Goal: Task Accomplishment & Management: Use online tool/utility

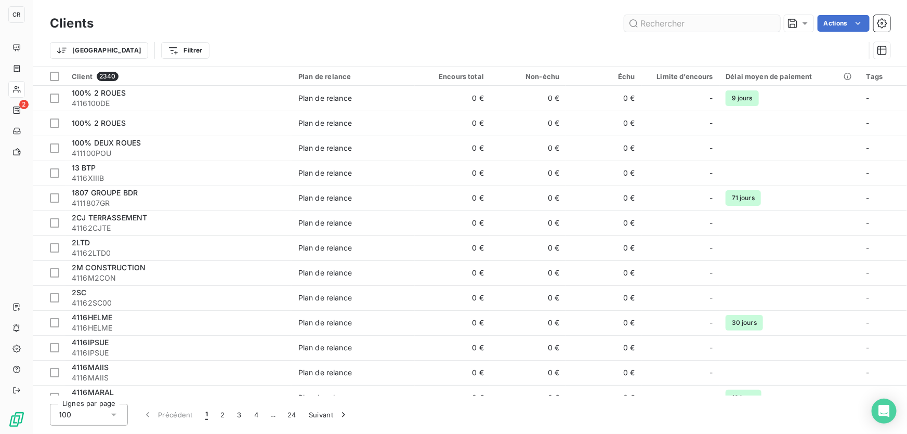
click at [675, 22] on input "text" at bounding box center [702, 23] width 156 height 17
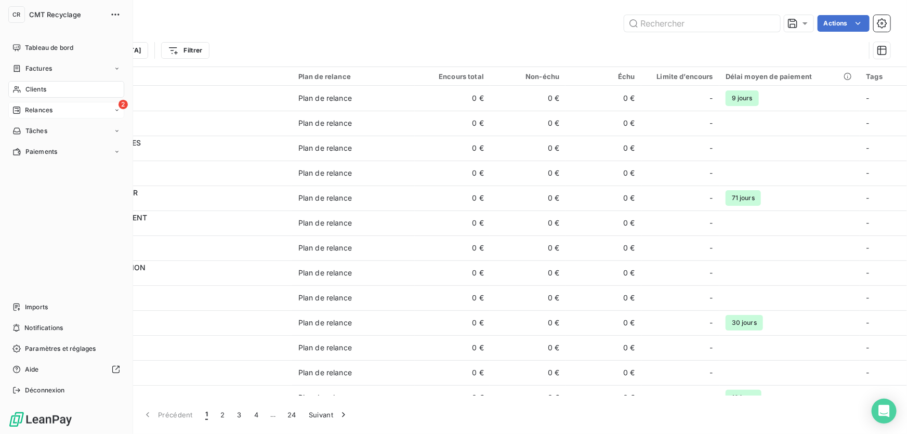
click at [15, 108] on icon at bounding box center [16, 110] width 8 height 8
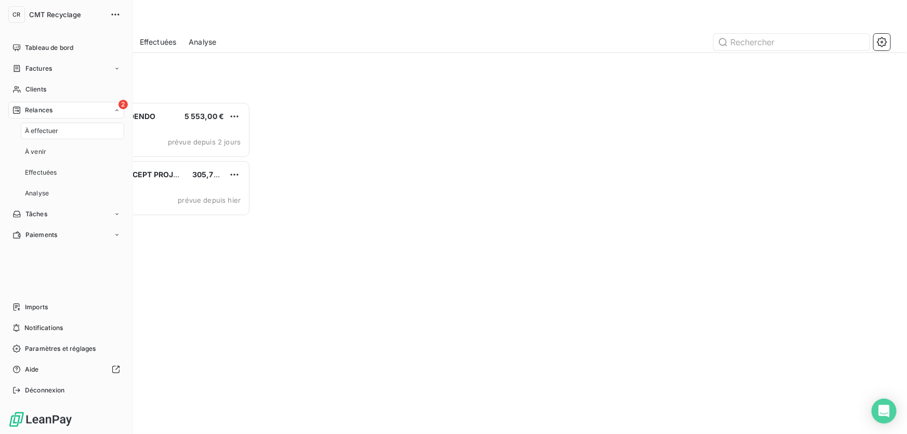
scroll to position [325, 193]
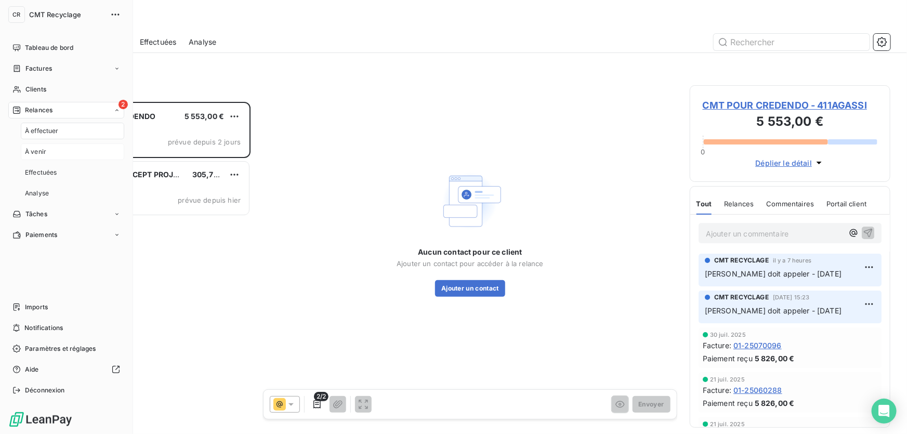
drag, startPoint x: 46, startPoint y: 129, endPoint x: 47, endPoint y: 155, distance: 25.5
click at [47, 155] on nav "À effectuer À venir Effectuées Analyse" at bounding box center [72, 162] width 103 height 79
click at [208, 52] on div "Analyse" at bounding box center [203, 42] width 28 height 22
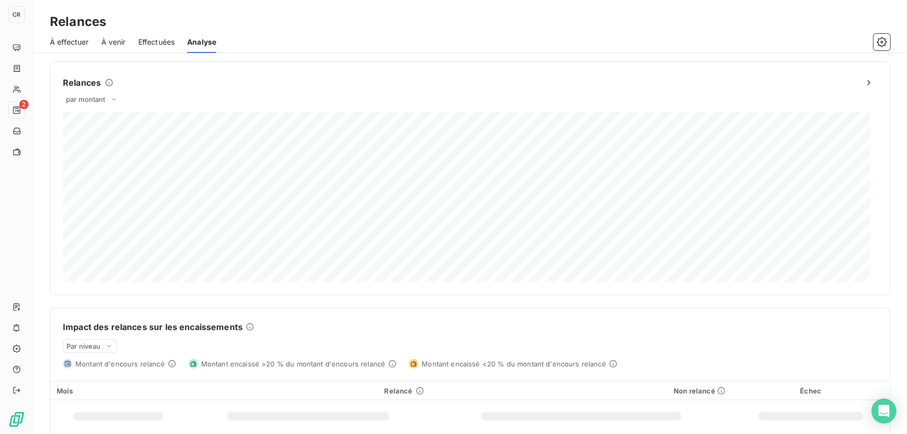
click at [79, 42] on span "À effectuer" at bounding box center [69, 42] width 39 height 10
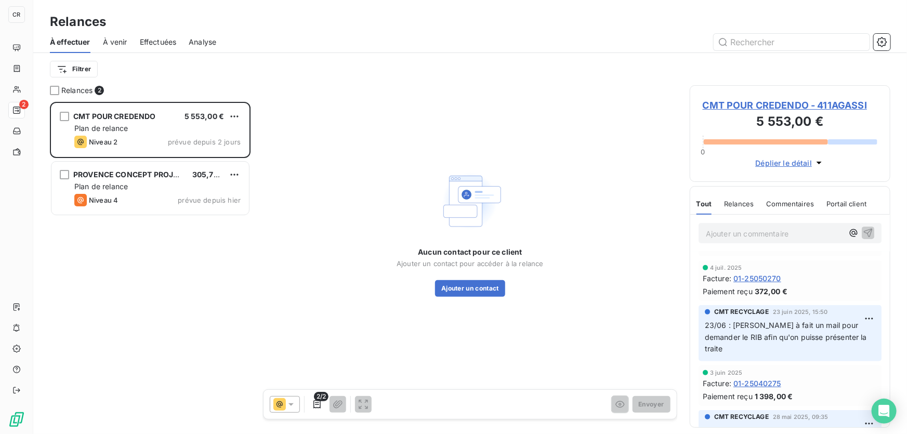
scroll to position [252, 0]
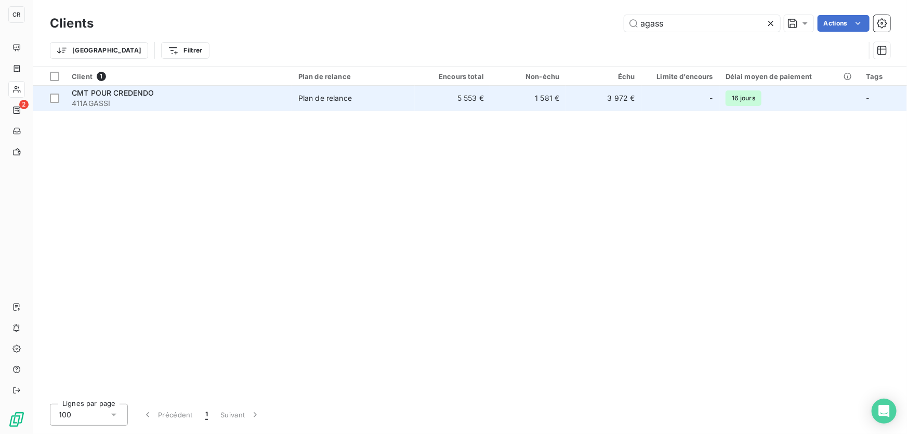
type input "agass"
click at [150, 103] on span "411AGASSI" at bounding box center [179, 103] width 214 height 10
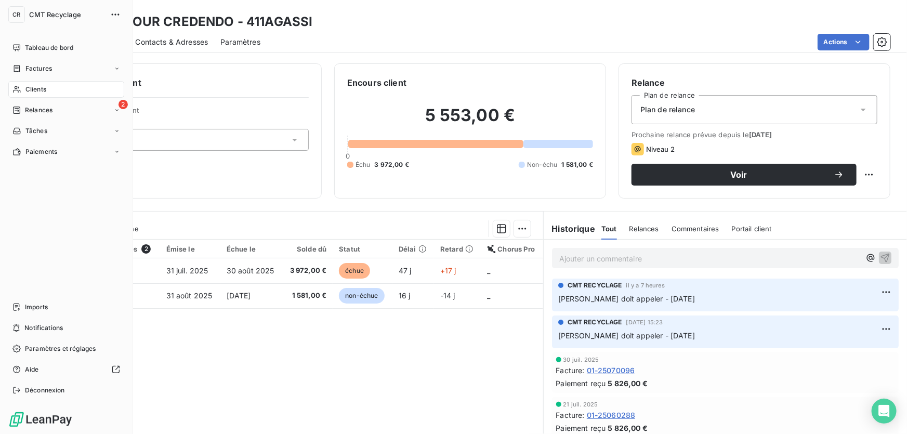
click at [26, 108] on span "Relances" at bounding box center [39, 110] width 28 height 9
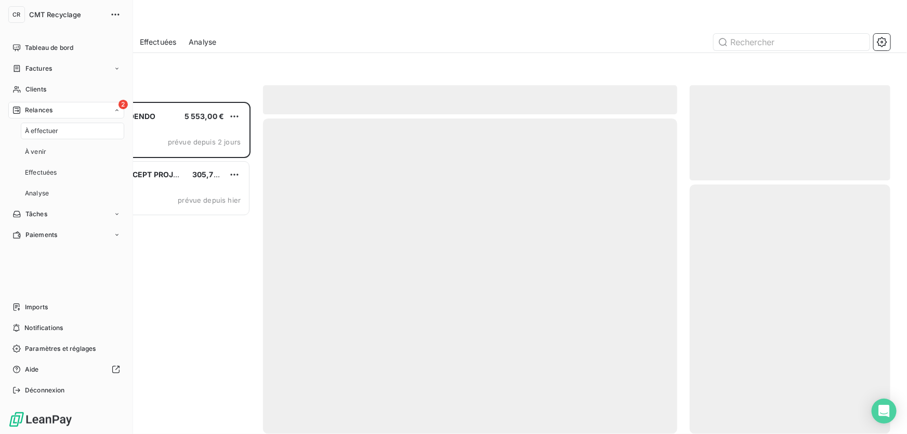
scroll to position [325, 193]
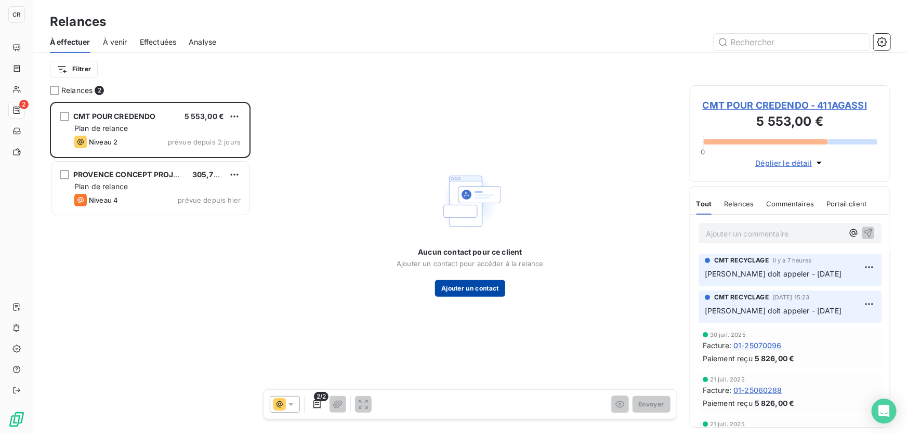
click at [476, 290] on button "Ajouter un contact" at bounding box center [470, 288] width 70 height 17
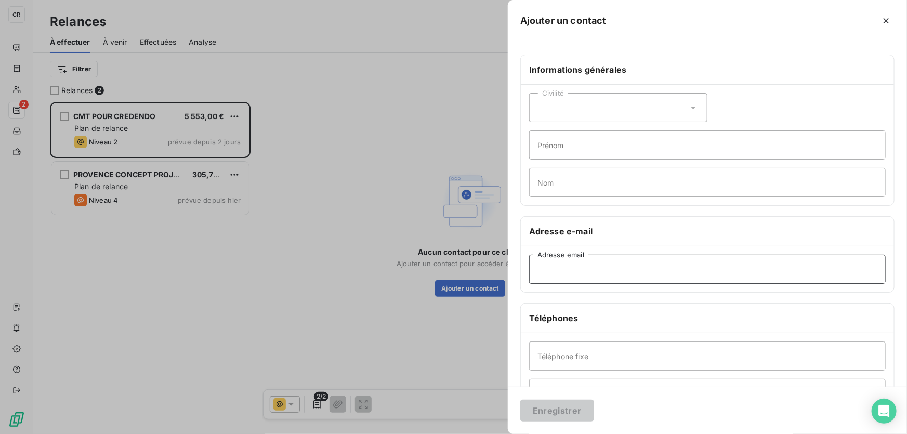
click at [572, 265] on input "Adresse email" at bounding box center [707, 269] width 357 height 29
paste input "[DOMAIN_NAME][EMAIL_ADDRESS][DOMAIN_NAME]"
type input "[DOMAIN_NAME][EMAIL_ADDRESS][DOMAIN_NAME]"
click at [559, 401] on button "Enregistrer" at bounding box center [557, 411] width 74 height 22
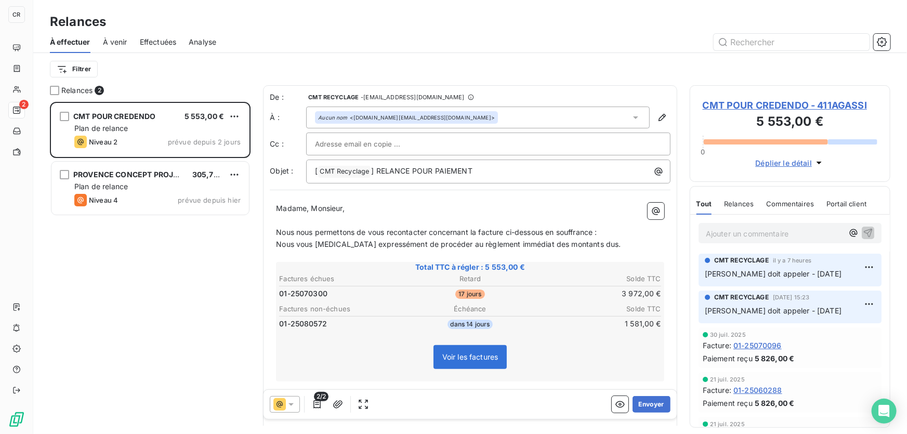
click at [282, 403] on icon at bounding box center [280, 404] width 6 height 6
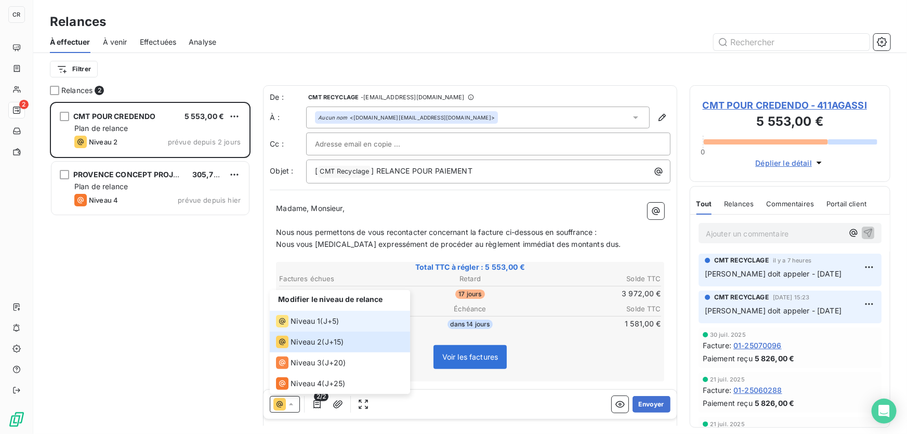
click at [308, 321] on span "Niveau 1" at bounding box center [306, 321] width 30 height 10
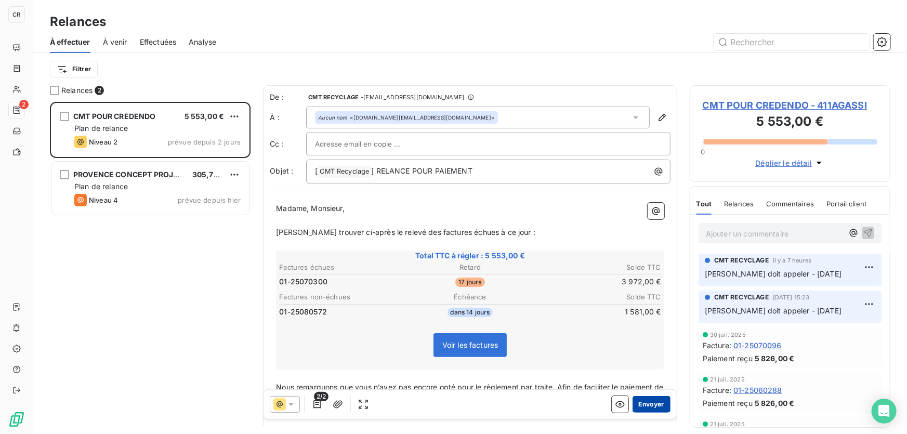
click at [640, 401] on button "Envoyer" at bounding box center [652, 404] width 38 height 17
